Goal: Communication & Community: Connect with others

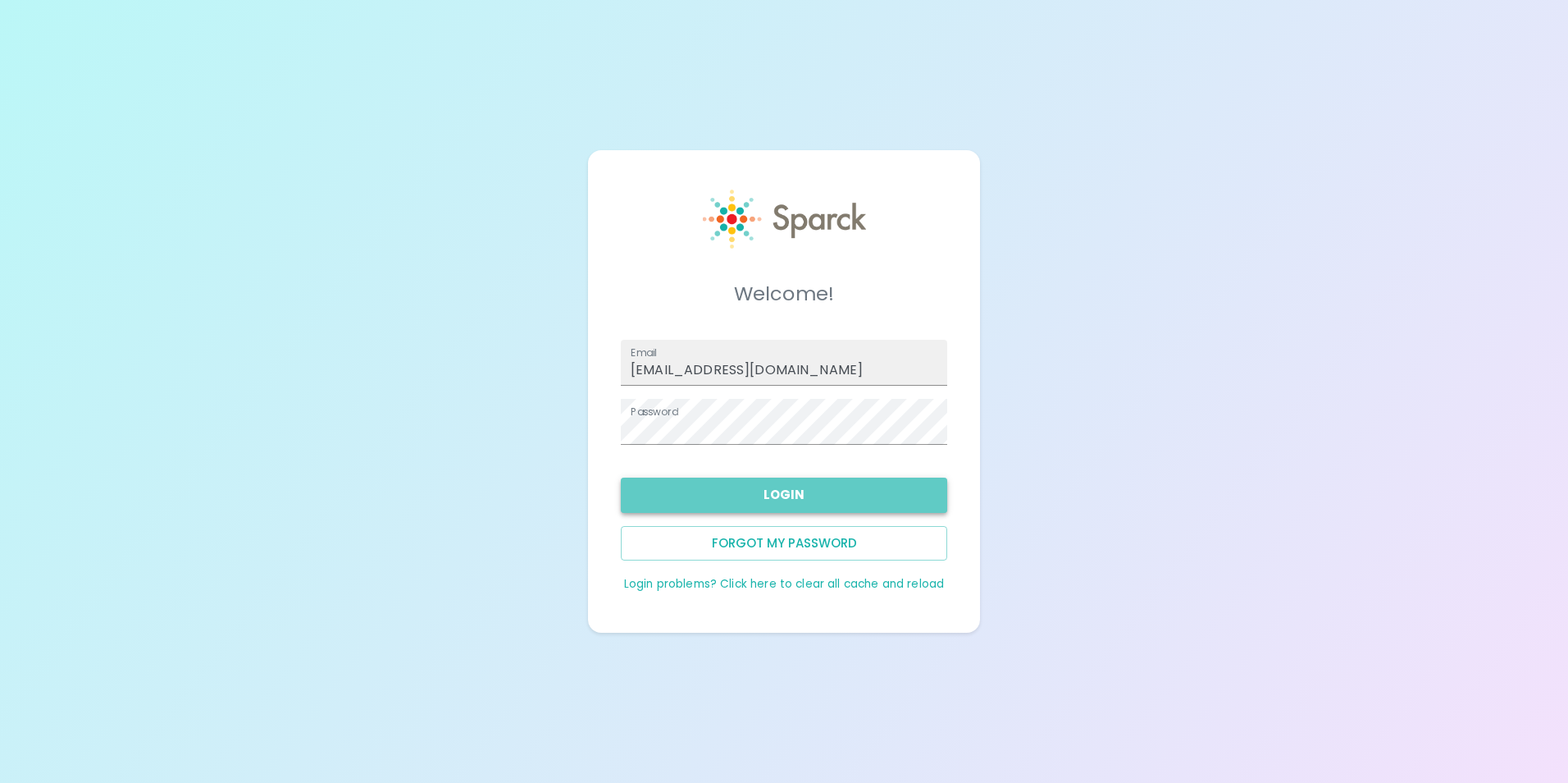
click at [832, 503] on button "Login" at bounding box center [784, 495] width 326 height 35
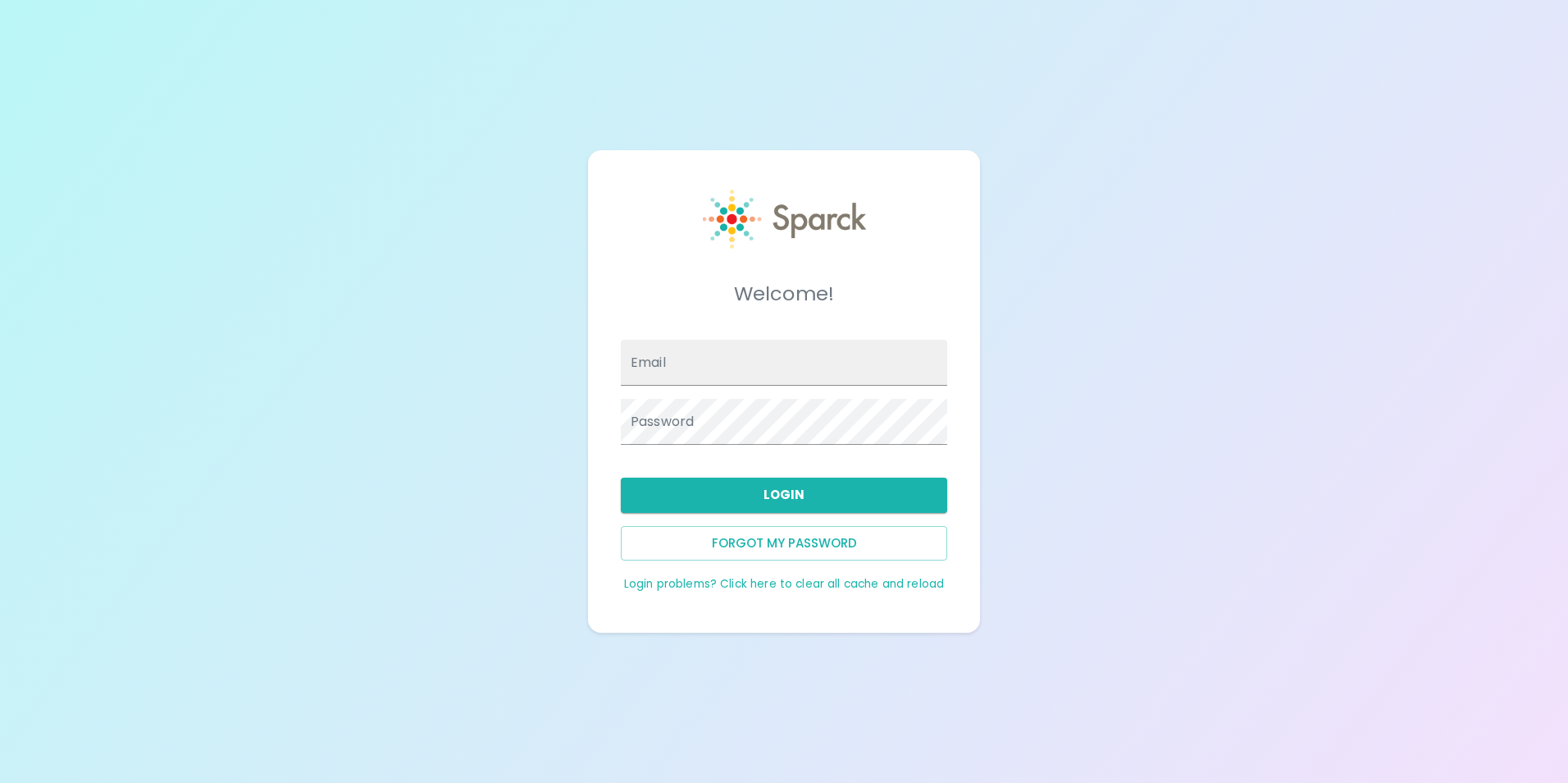
type input "[EMAIL_ADDRESS][DOMAIN_NAME]"
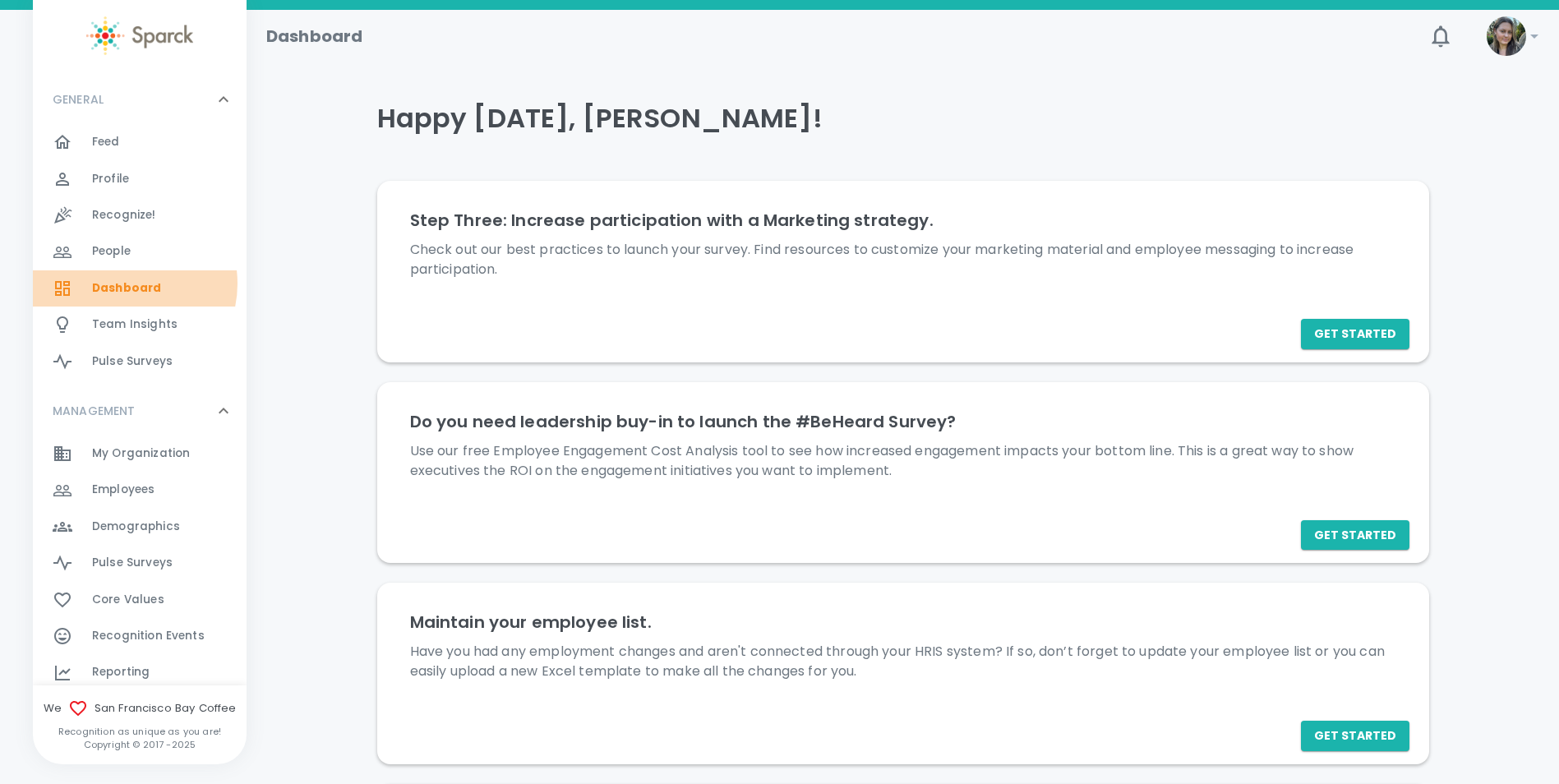
click at [124, 284] on span "Dashboard" at bounding box center [127, 288] width 69 height 16
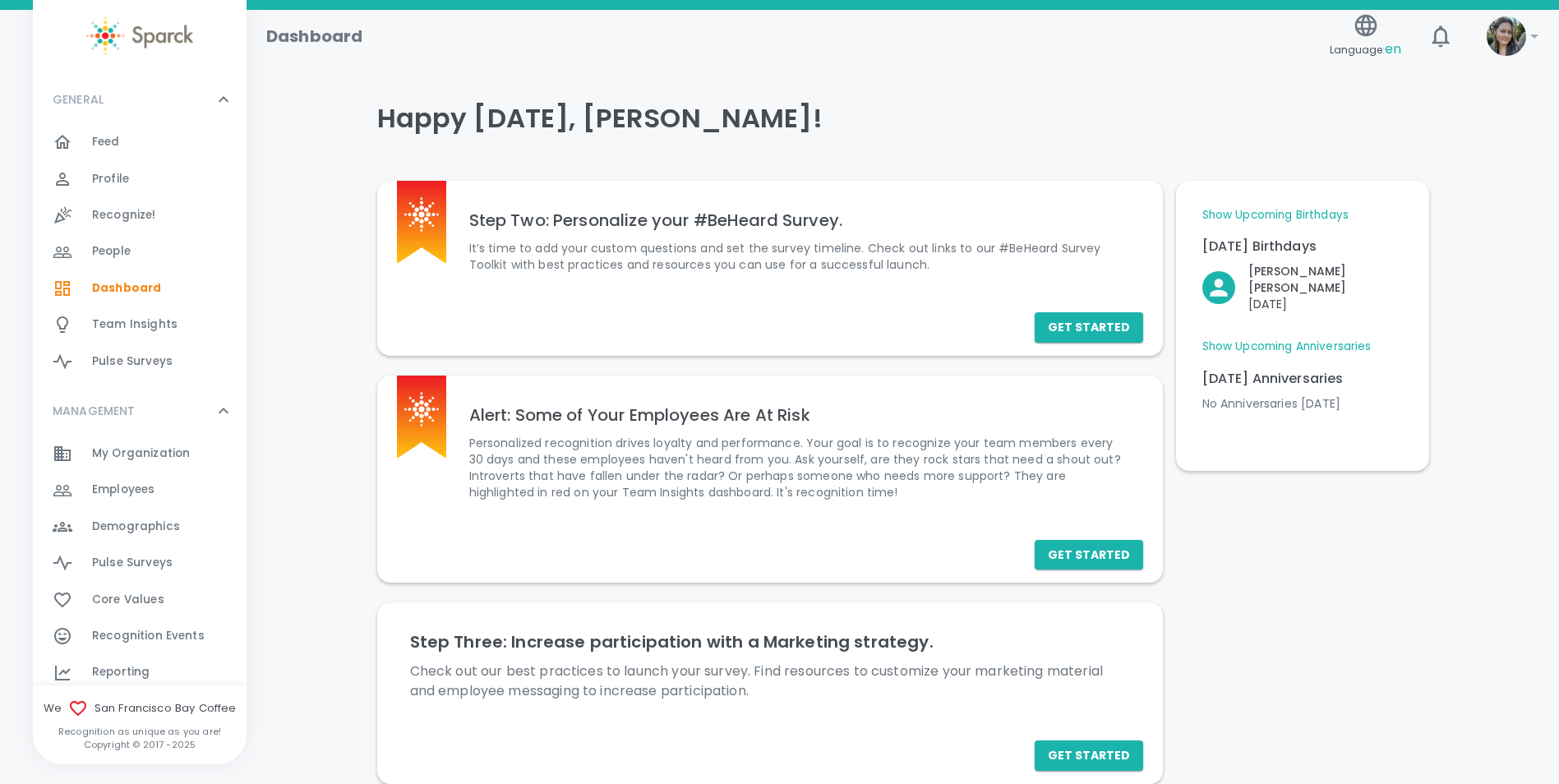
click at [164, 145] on div "Feed 0" at bounding box center [169, 142] width 155 height 23
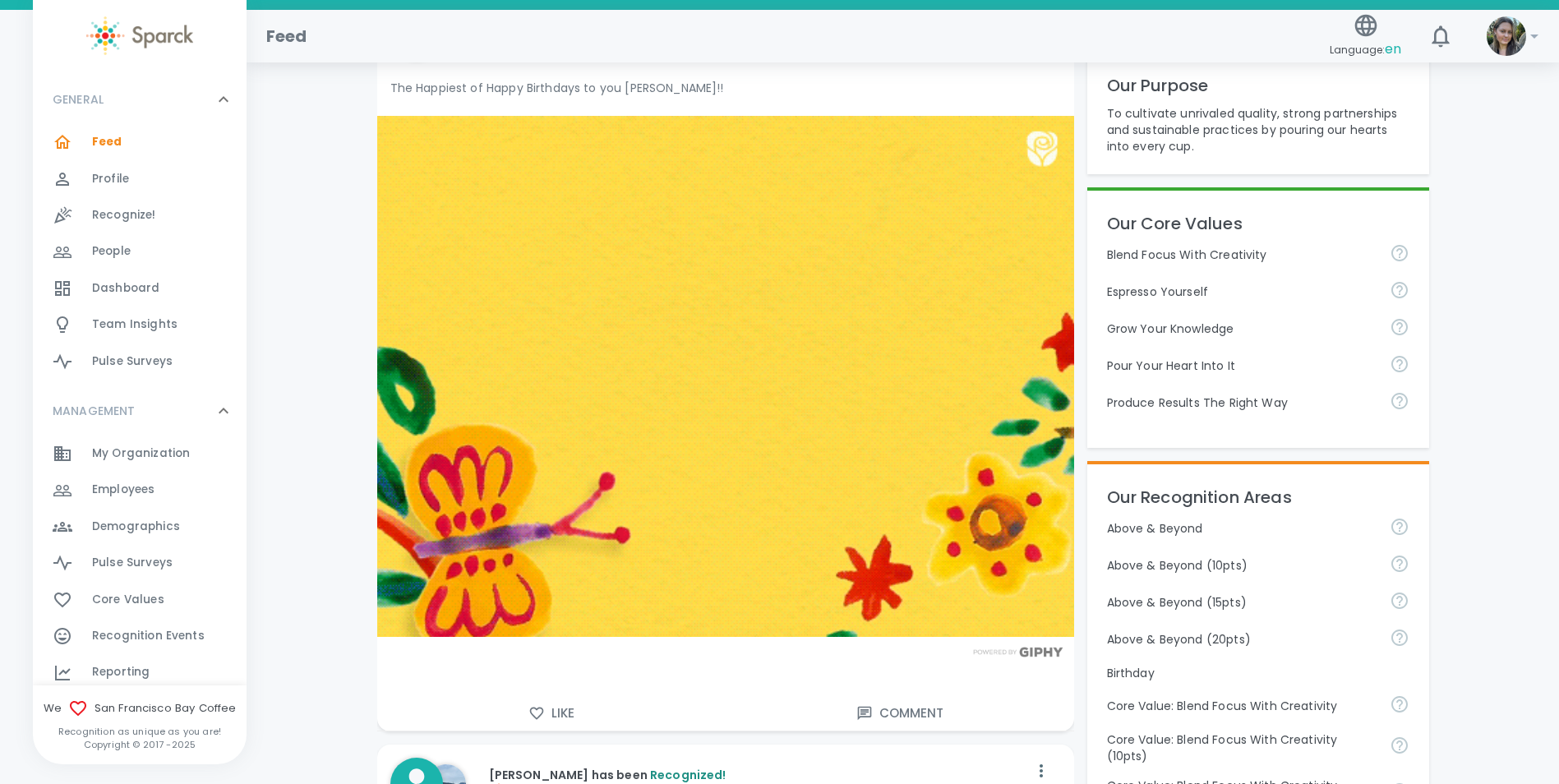
scroll to position [329, 0]
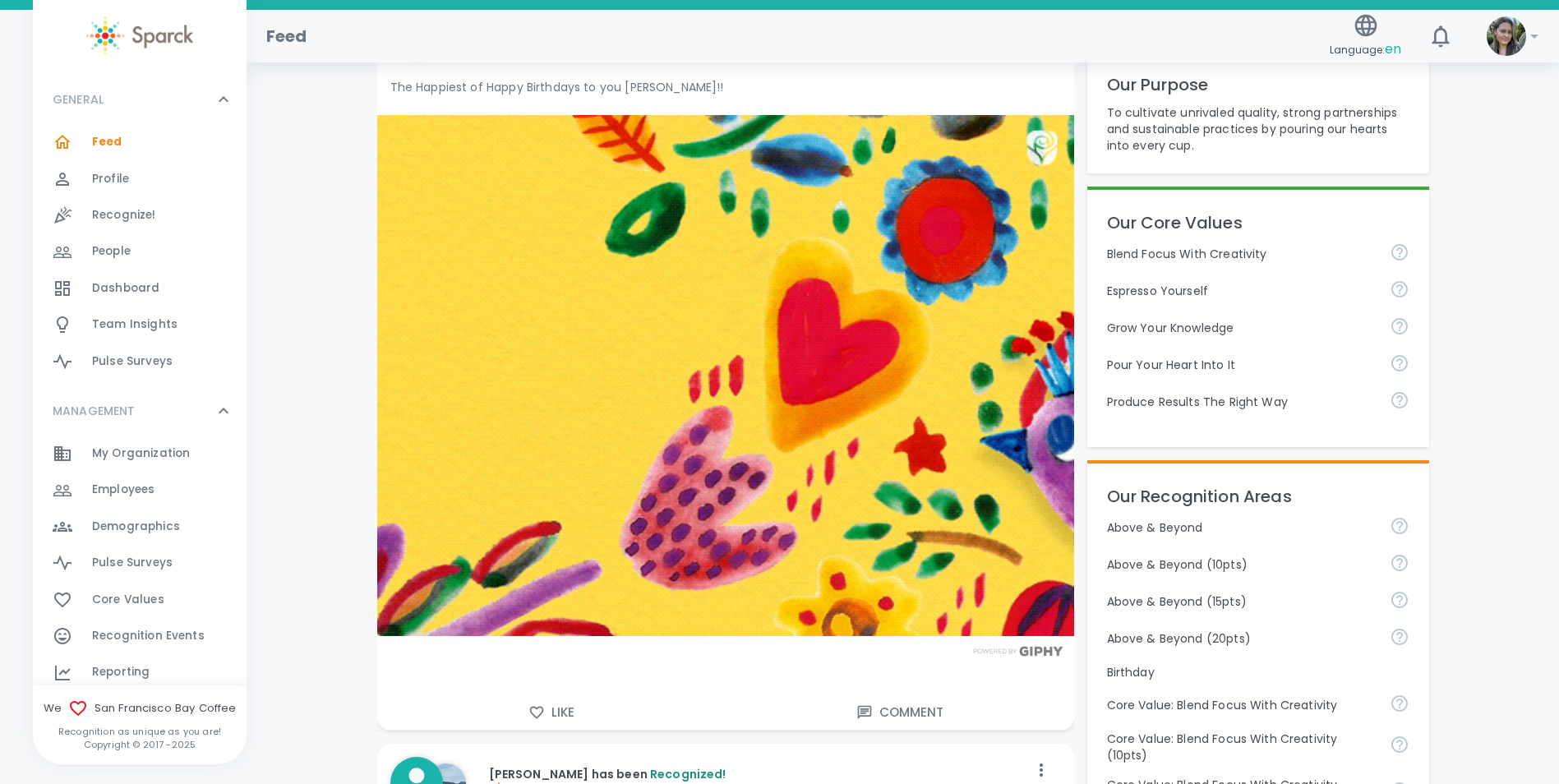
drag, startPoint x: 558, startPoint y: 707, endPoint x: 564, endPoint y: 701, distance: 8.5
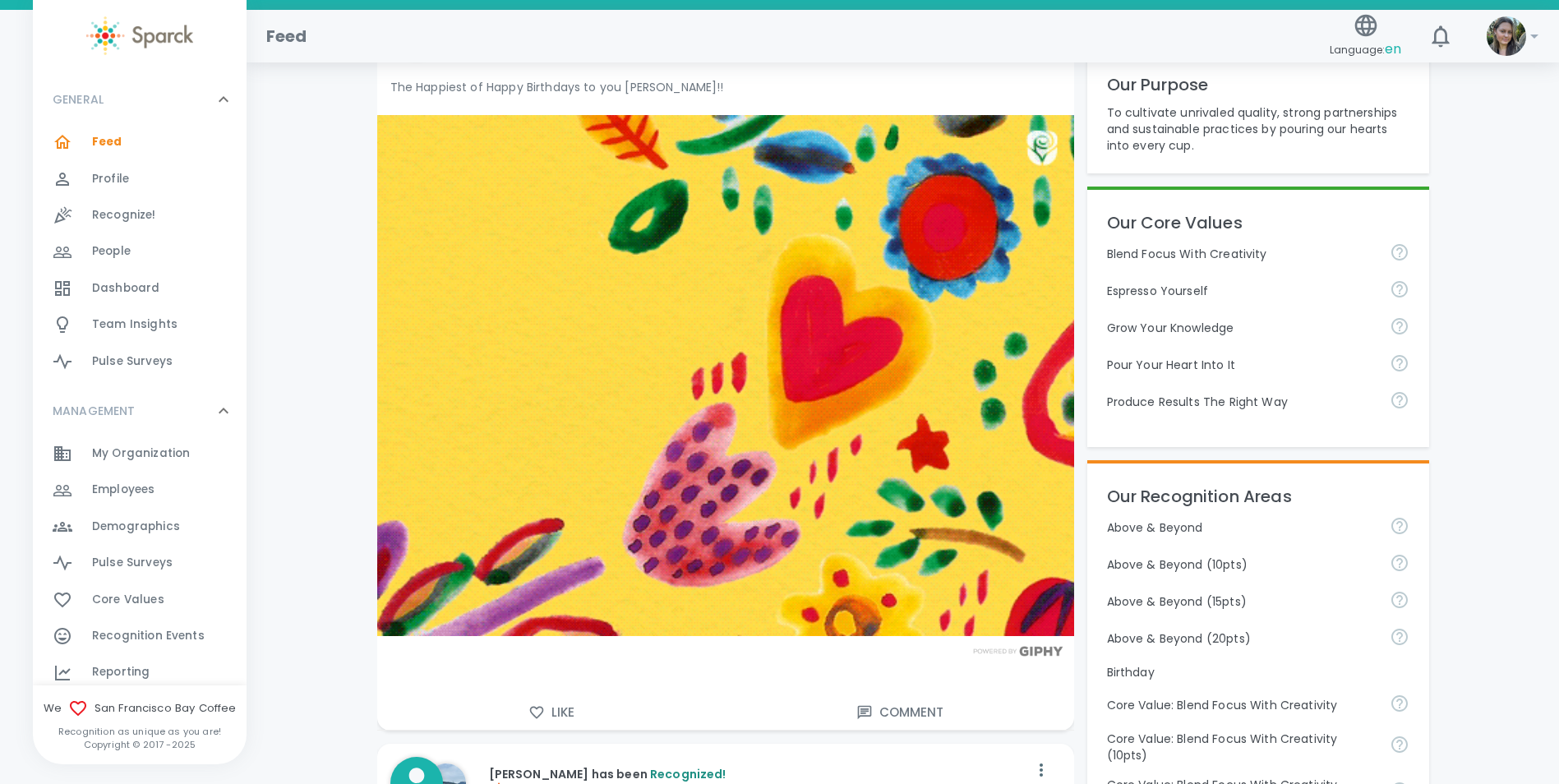
click at [559, 707] on button "Like" at bounding box center [551, 713] width 348 height 35
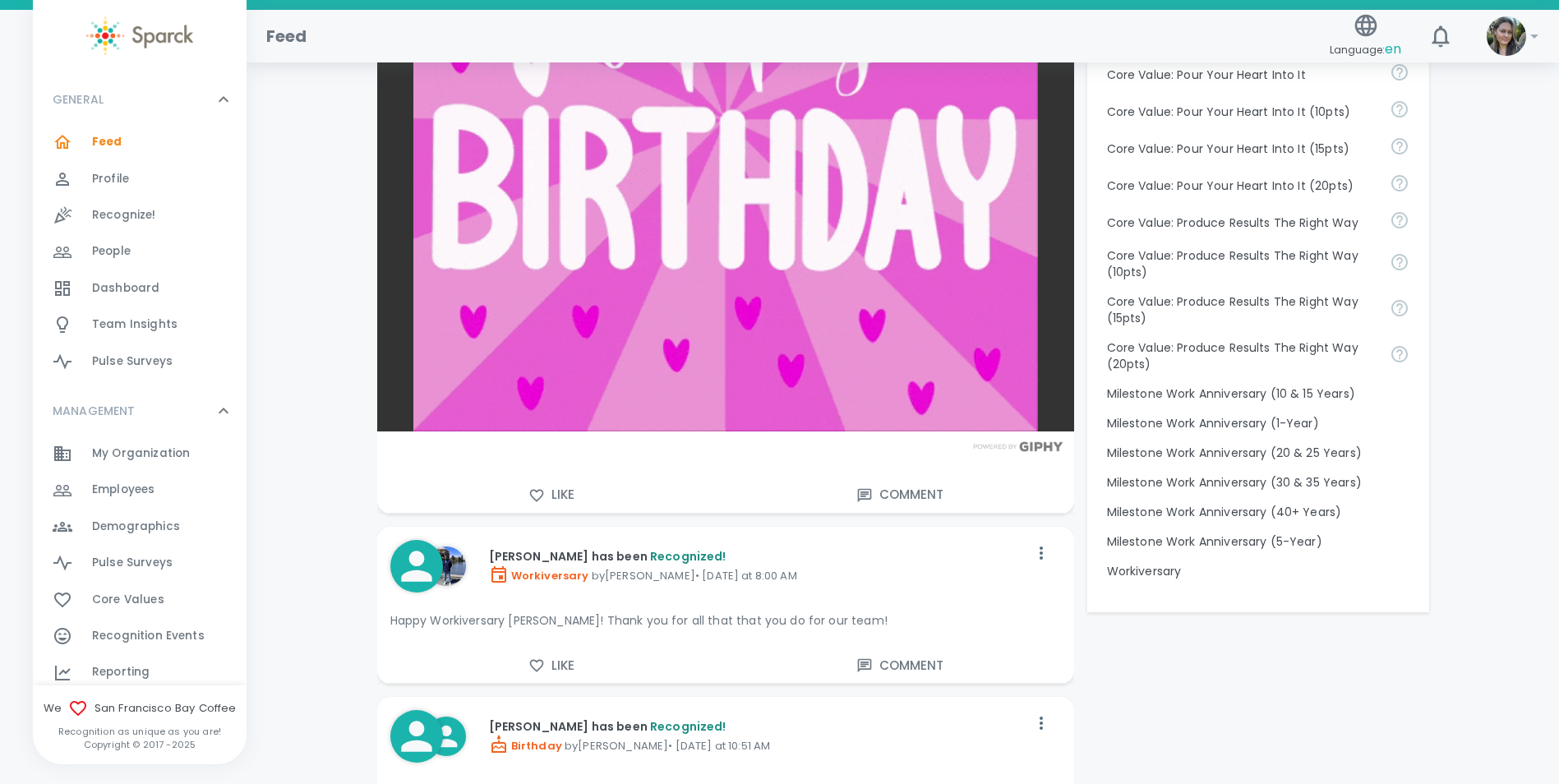
scroll to position [1479, 0]
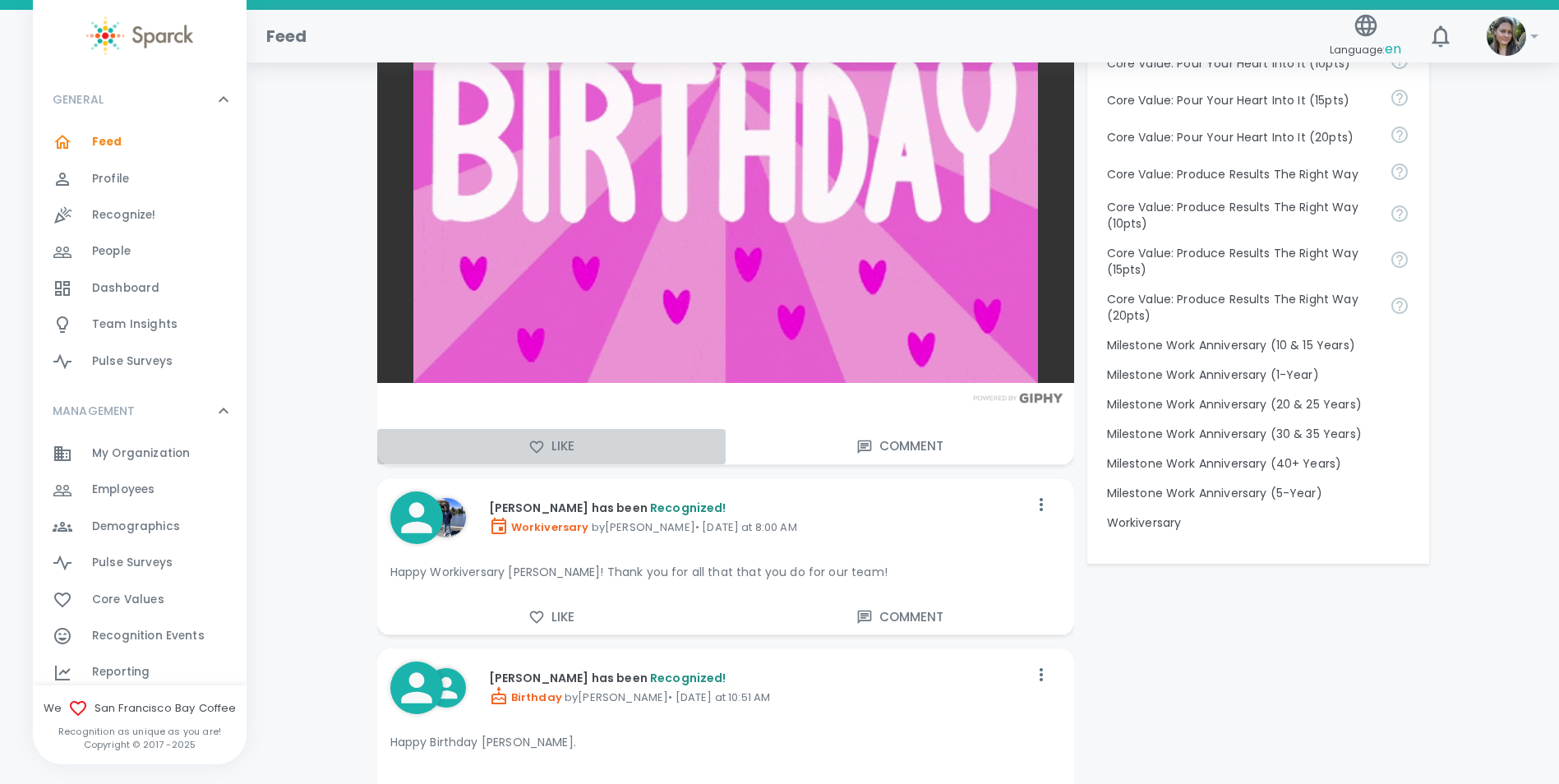
click at [540, 447] on icon "button" at bounding box center [536, 446] width 16 height 16
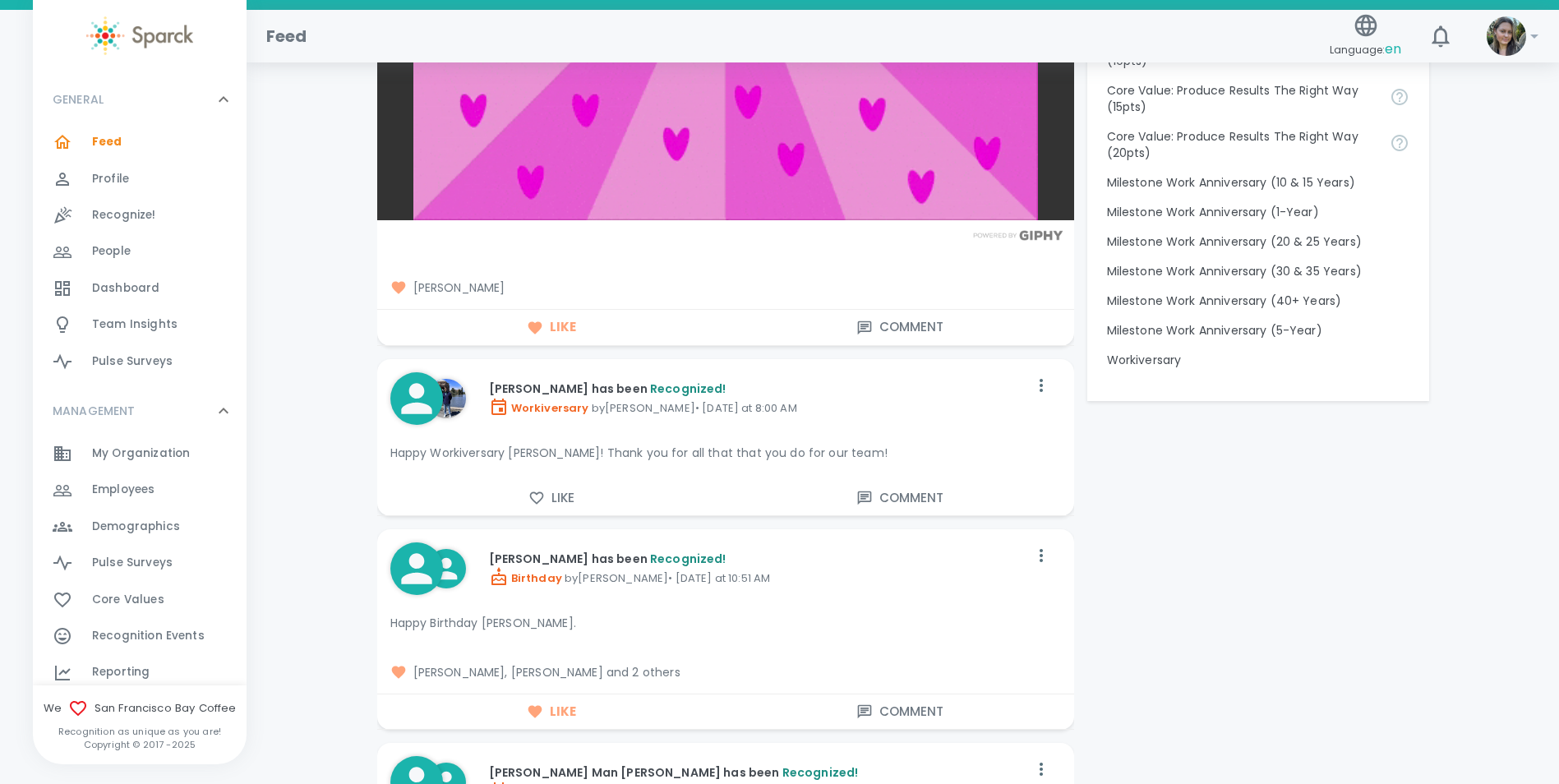
scroll to position [1643, 0]
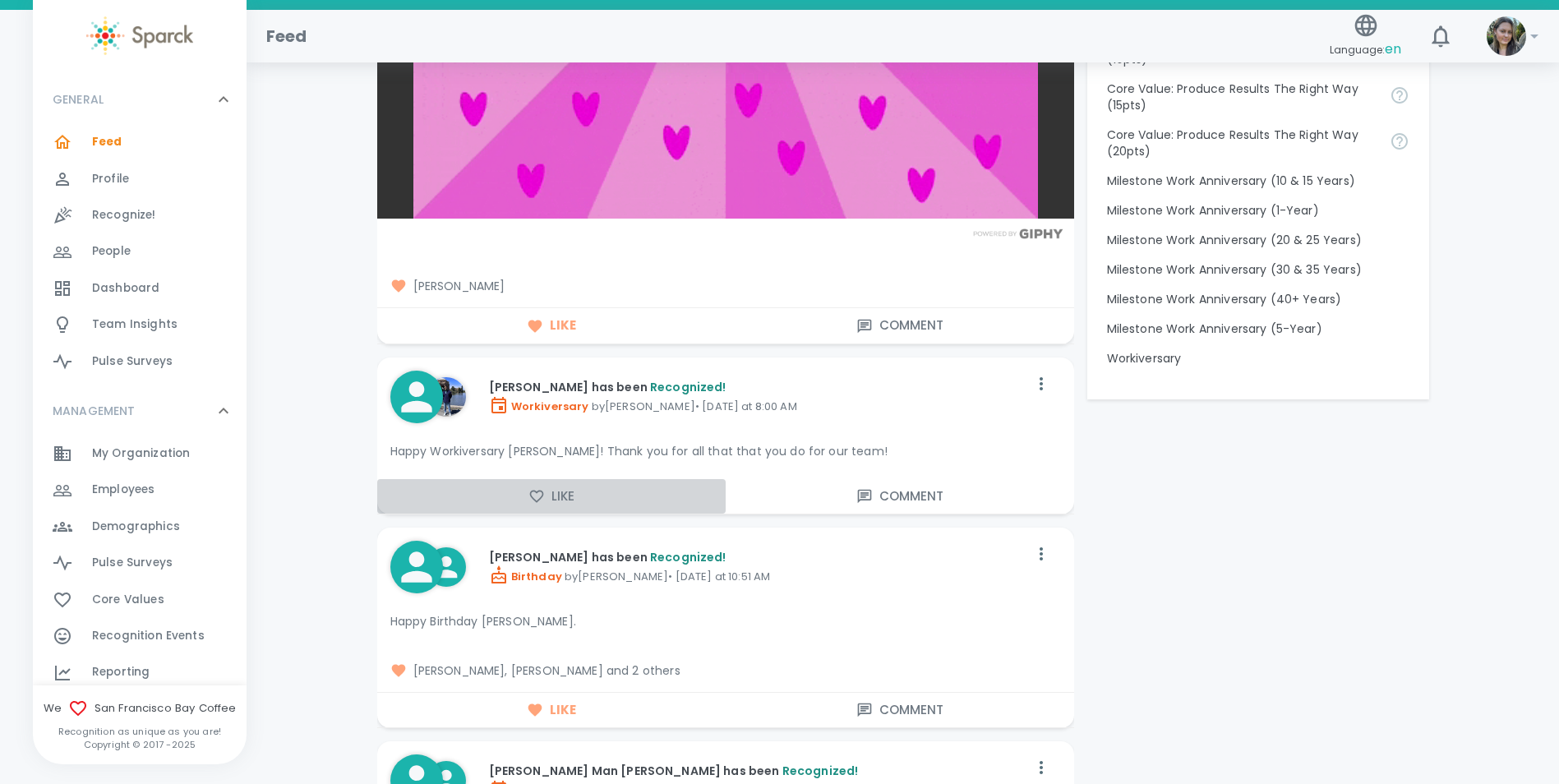
click at [559, 493] on button "Like" at bounding box center [551, 496] width 348 height 35
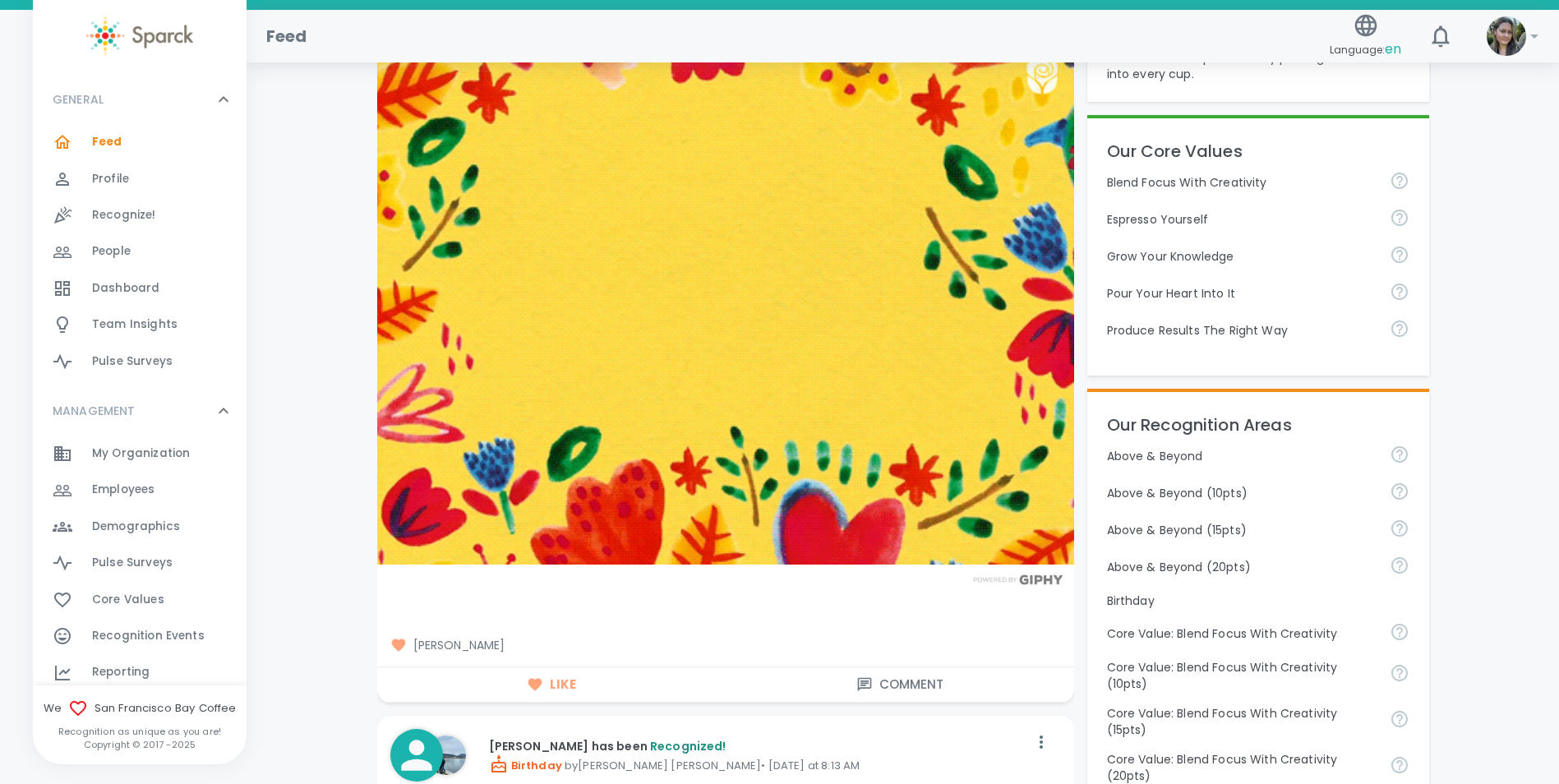
scroll to position [0, 0]
